Goal: Task Accomplishment & Management: Manage account settings

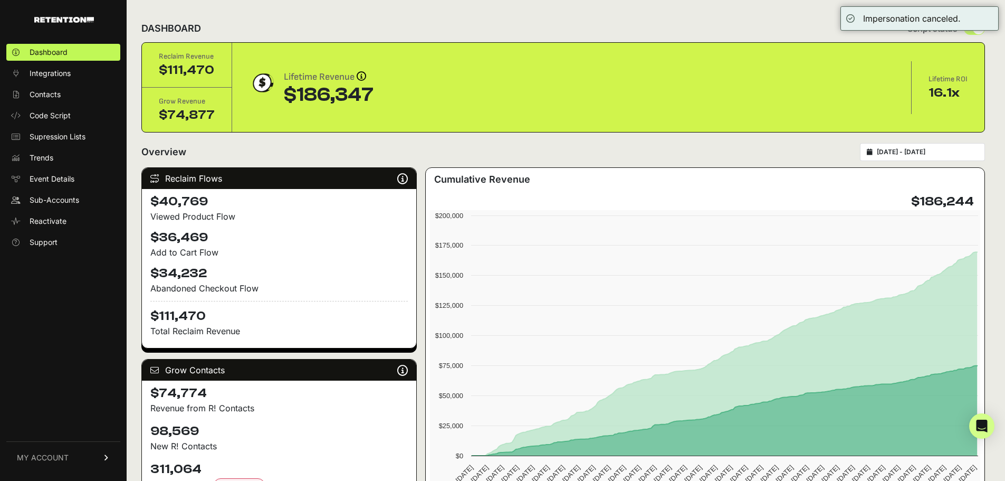
click at [924, 159] on div "[DATE] - [DATE]" at bounding box center [922, 152] width 125 height 18
click at [924, 150] on input "[DATE] - [DATE]" at bounding box center [927, 152] width 101 height 8
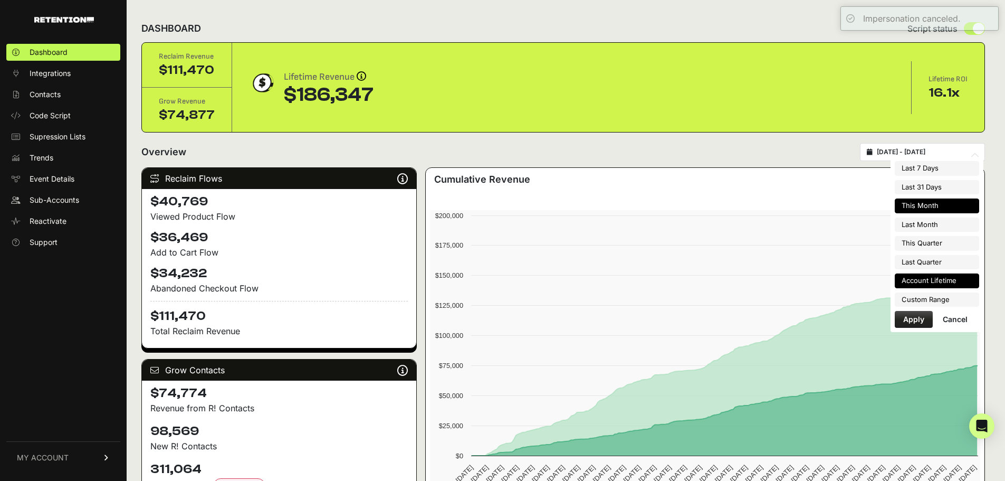
click at [934, 209] on li "This Month" at bounding box center [937, 205] width 84 height 15
type input "[DATE] - [DATE]"
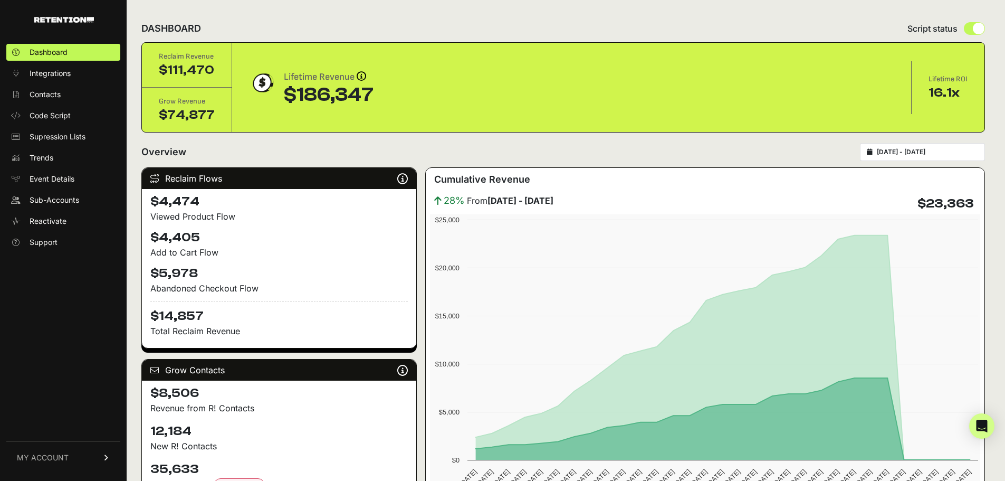
click at [93, 454] on link "MY ACCOUNT" at bounding box center [63, 457] width 114 height 32
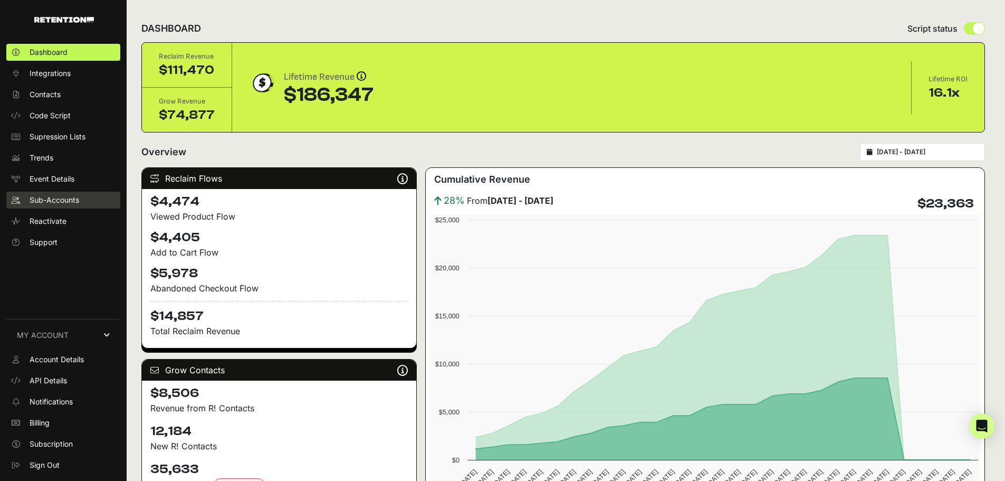
drag, startPoint x: 68, startPoint y: 190, endPoint x: 69, endPoint y: 198, distance: 8.5
click at [69, 193] on ul "Dashboard Integrations Contacts Code Script Supression Lists Trends Event Detai…" at bounding box center [63, 147] width 114 height 207
click at [69, 198] on span "Sub-Accounts" at bounding box center [55, 200] width 50 height 11
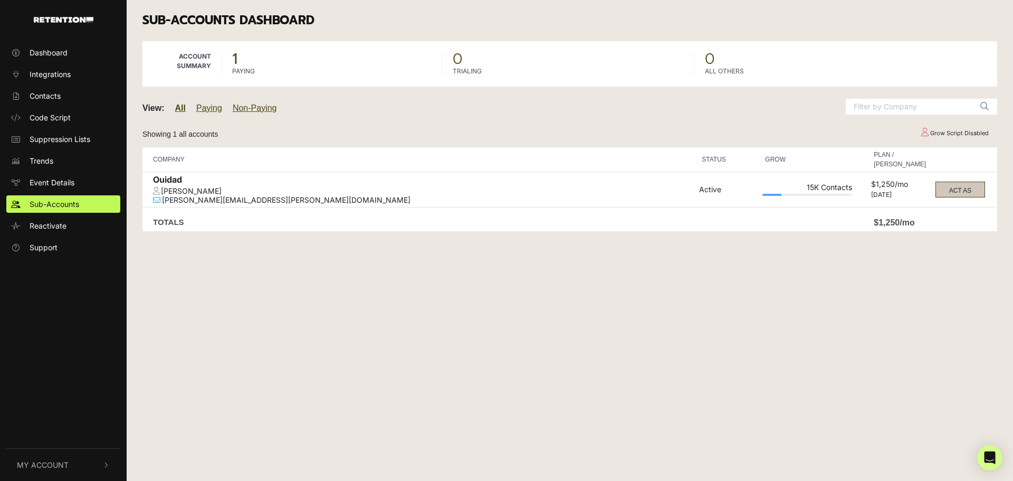
click at [942, 191] on button "ACT AS" at bounding box center [960, 189] width 50 height 16
